Goal: Find specific page/section: Find specific page/section

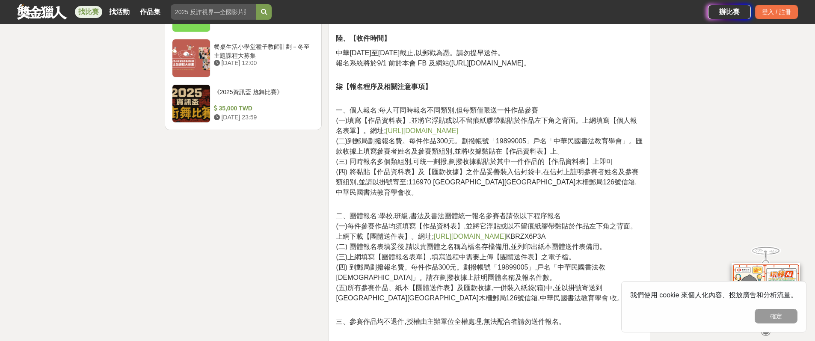
scroll to position [1165, 0]
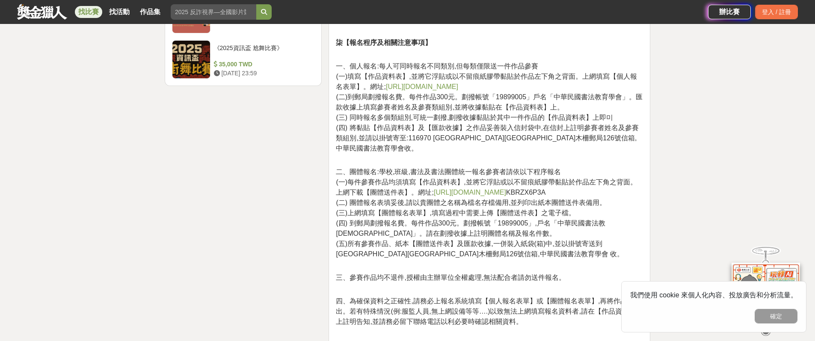
click at [460, 189] on link "https://forms.gle/fYByMfW" at bounding box center [470, 192] width 72 height 7
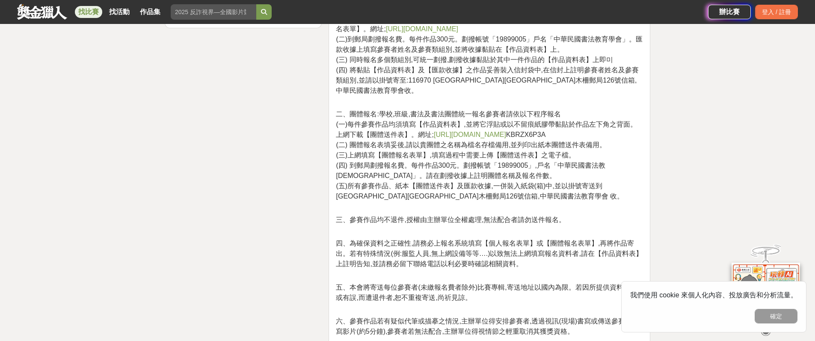
scroll to position [1221, 0]
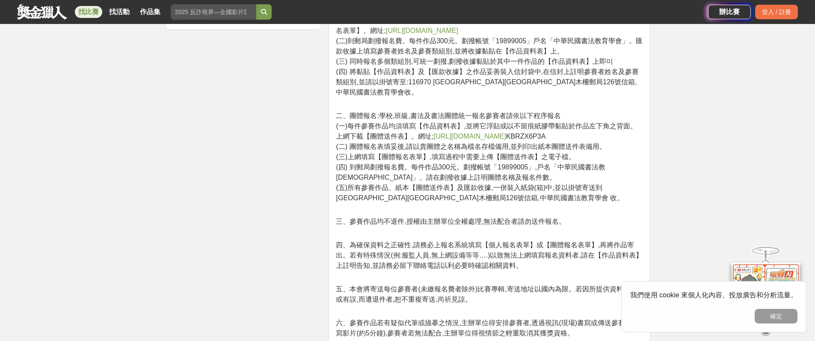
click at [462, 133] on link "https://forms.gle/fYByMfW" at bounding box center [470, 136] width 72 height 7
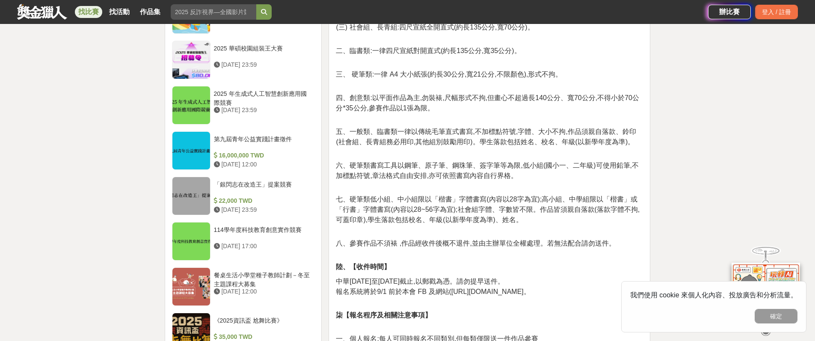
scroll to position [972, 0]
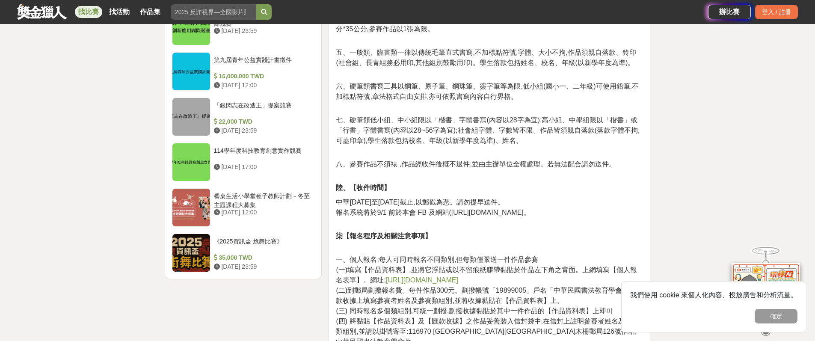
click at [437, 276] on link "https://forms.gle/xGkpgEsPgYz7iHkNA" at bounding box center [422, 279] width 72 height 7
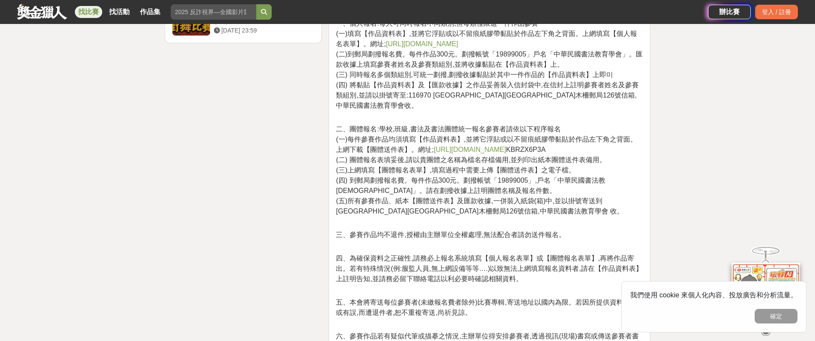
scroll to position [1227, 0]
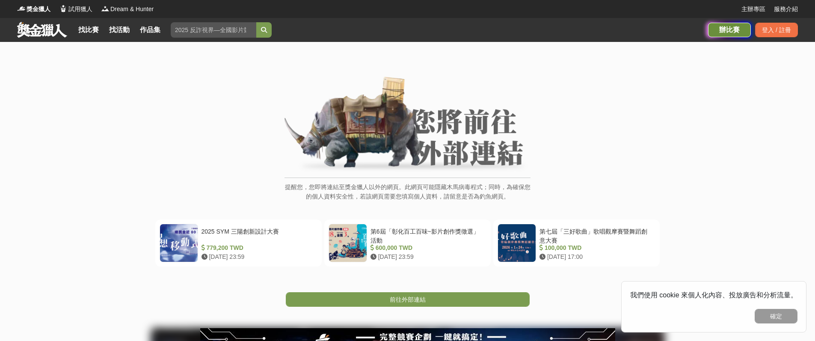
click at [733, 30] on div "辦比賽" at bounding box center [729, 30] width 43 height 15
